Goal: Information Seeking & Learning: Learn about a topic

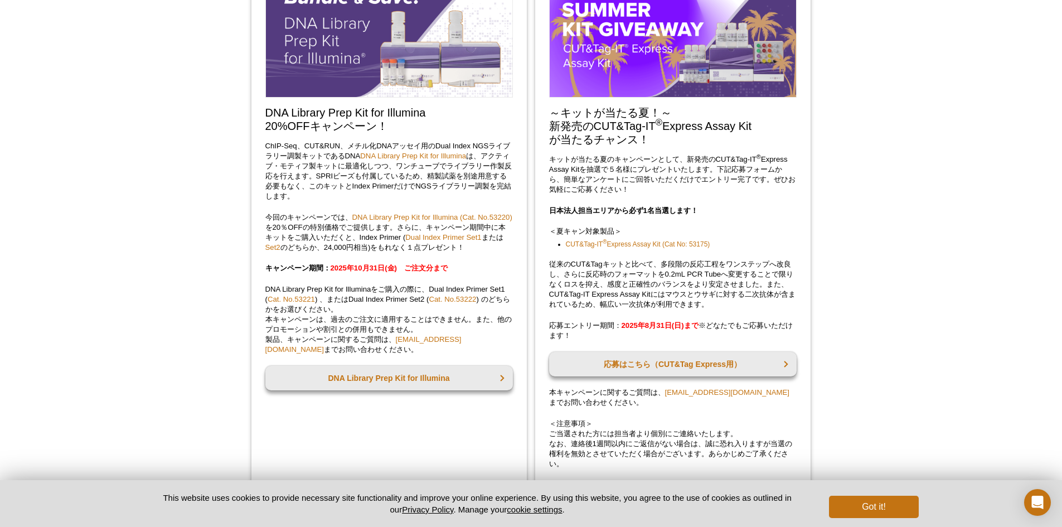
scroll to position [599, 0]
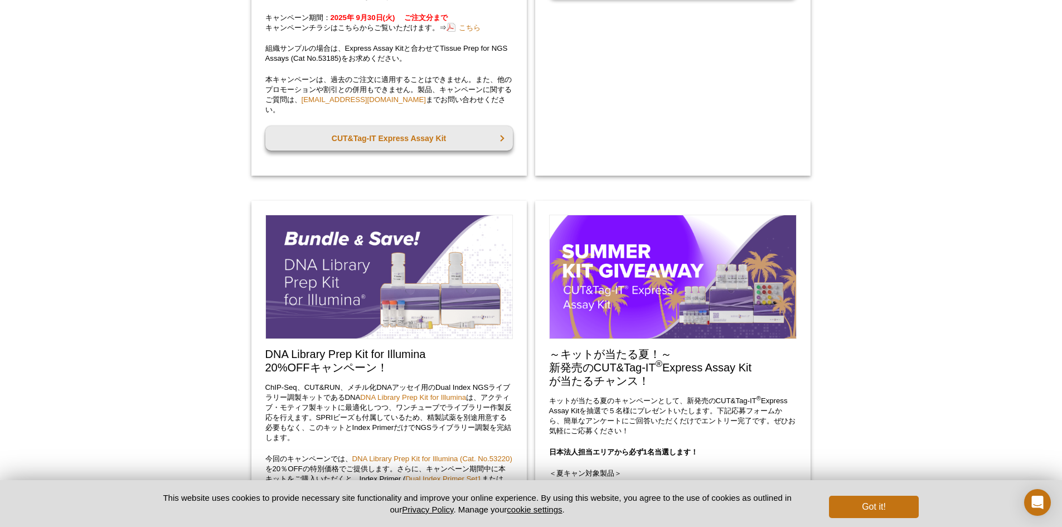
scroll to position [502, 0]
